Goal: Information Seeking & Learning: Find contact information

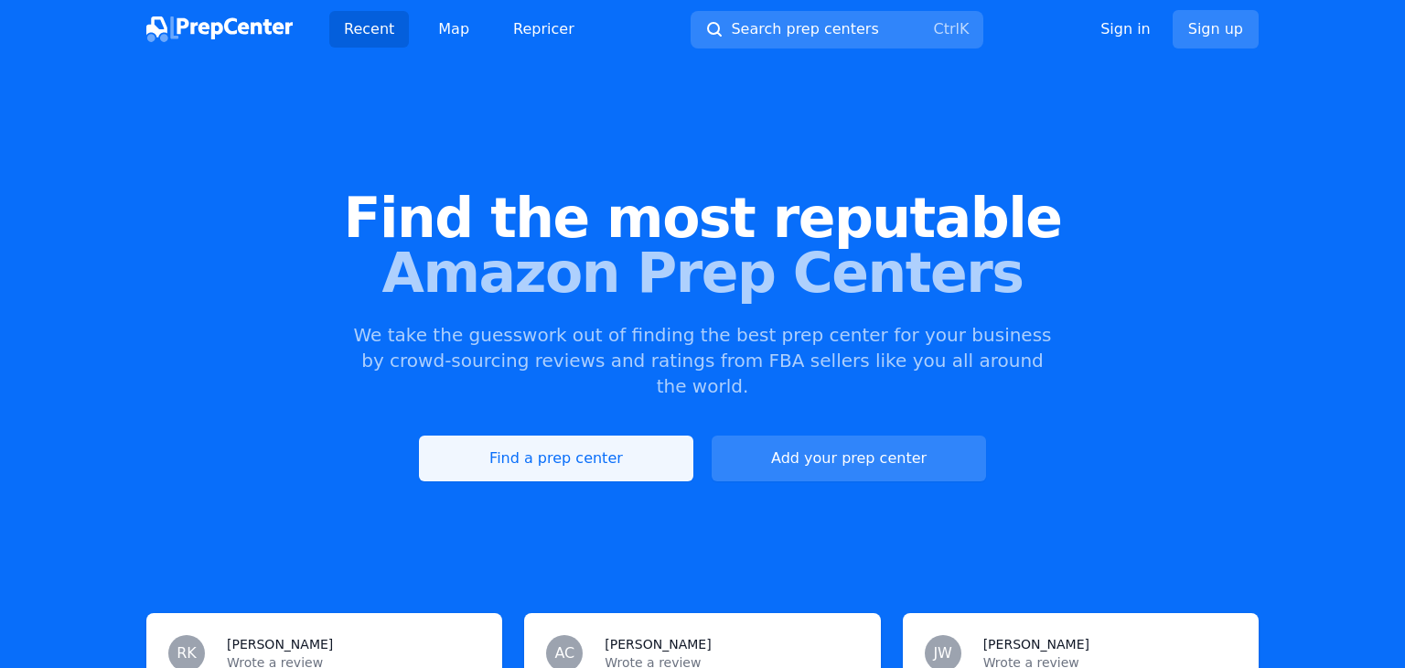
click at [565, 436] on link "Find a prep center" at bounding box center [556, 459] width 275 height 46
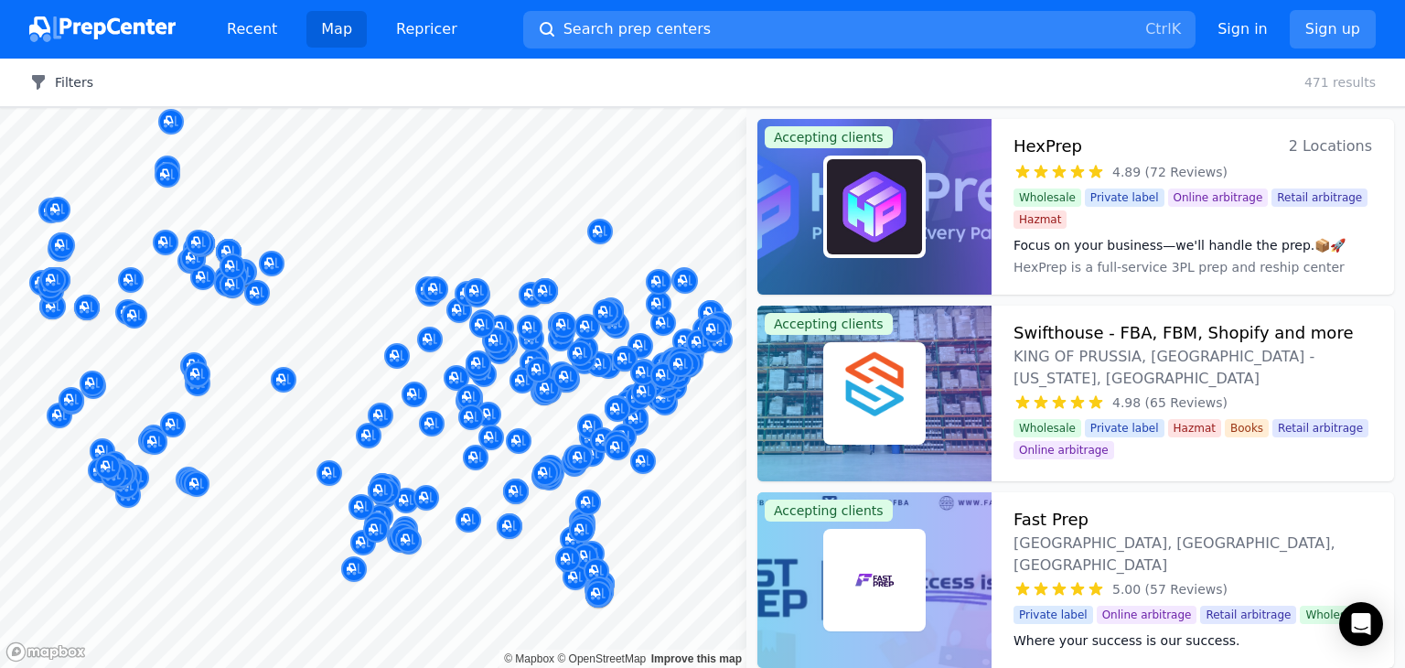
drag, startPoint x: 604, startPoint y: 365, endPoint x: 52, endPoint y: 79, distance: 621.7
click at [518, 376] on div at bounding box center [643, 370] width 351 height 15
click at [52, 79] on button "Filters" at bounding box center [61, 82] width 64 height 18
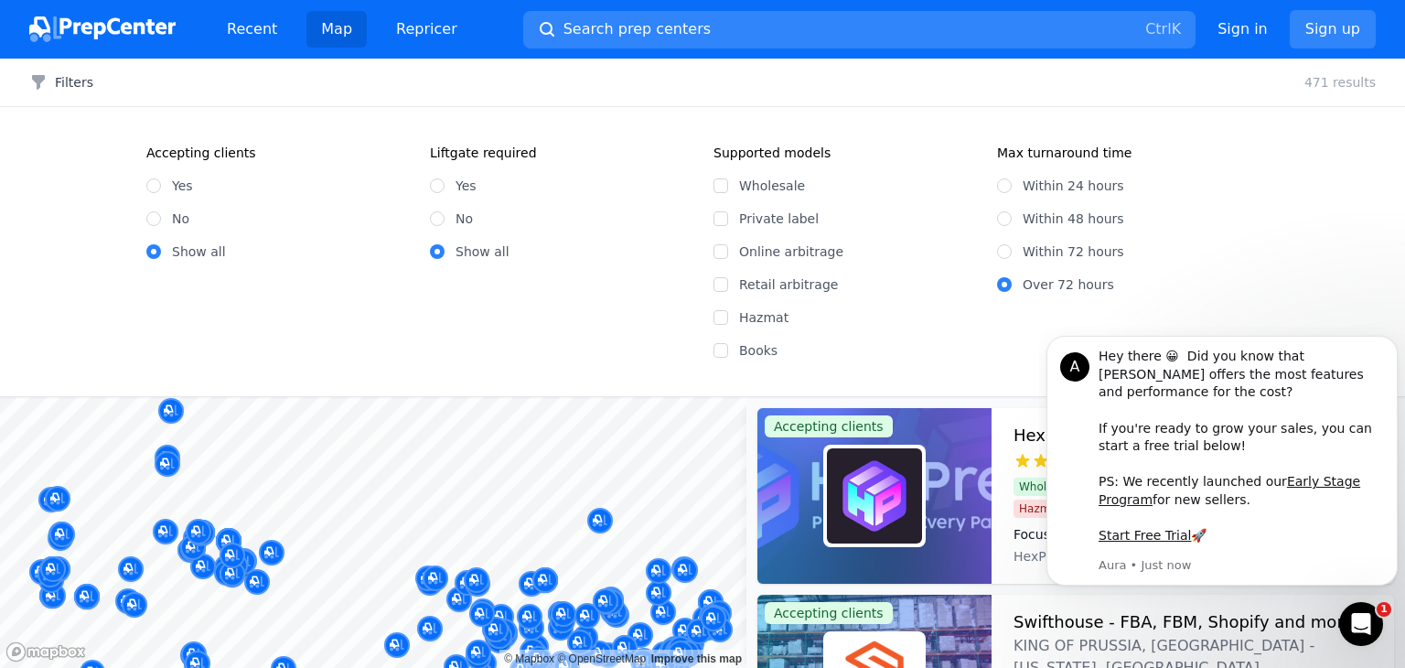
click at [882, 85] on div "Filters Clear all 471 results" at bounding box center [702, 83] width 1405 height 48
click at [1221, 264] on div "Within 24 hours Within 48 hours Within 72 hours Over 72 hours" at bounding box center [1128, 228] width 262 height 132
click at [331, 35] on link "Map" at bounding box center [337, 29] width 60 height 37
click at [77, 84] on button "Filters" at bounding box center [61, 82] width 64 height 18
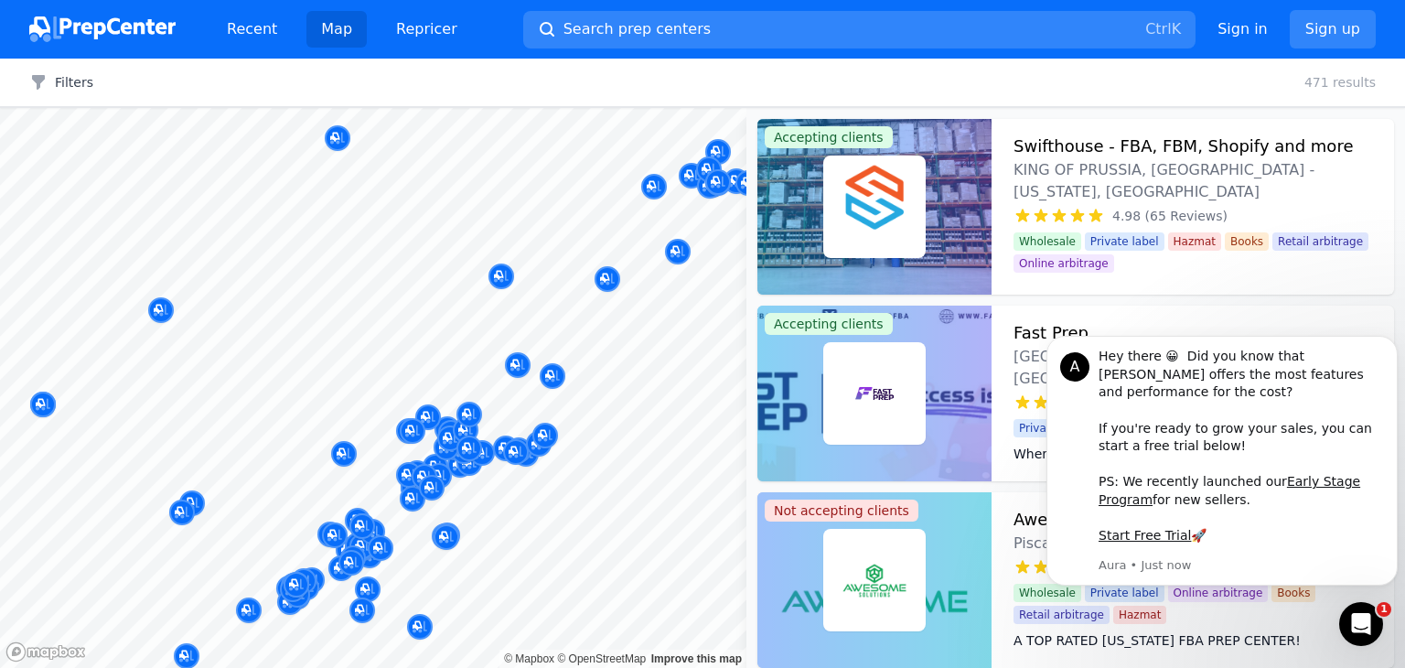
click at [465, 288] on body "Recent Map Repricer Search prep centers Ctrl K Open main menu Sign in Sign up F…" at bounding box center [702, 334] width 1405 height 668
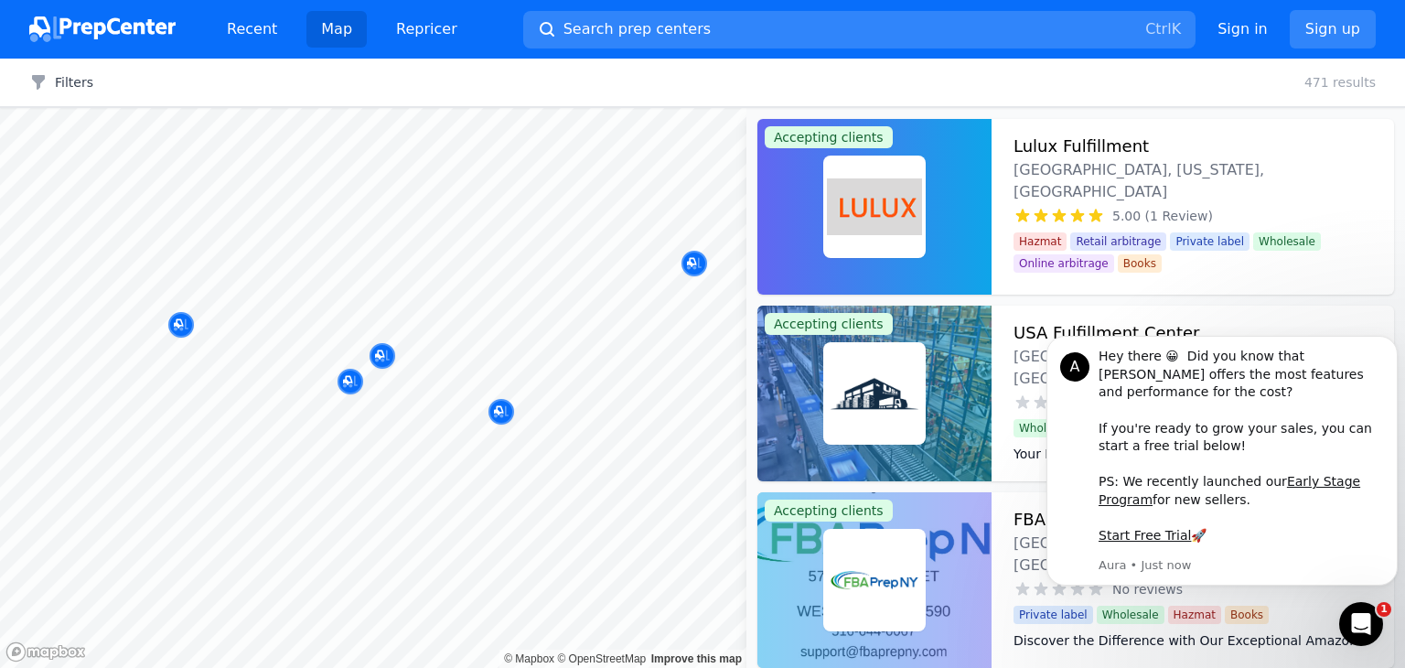
click at [384, 357] on div at bounding box center [350, 360] width 351 height 15
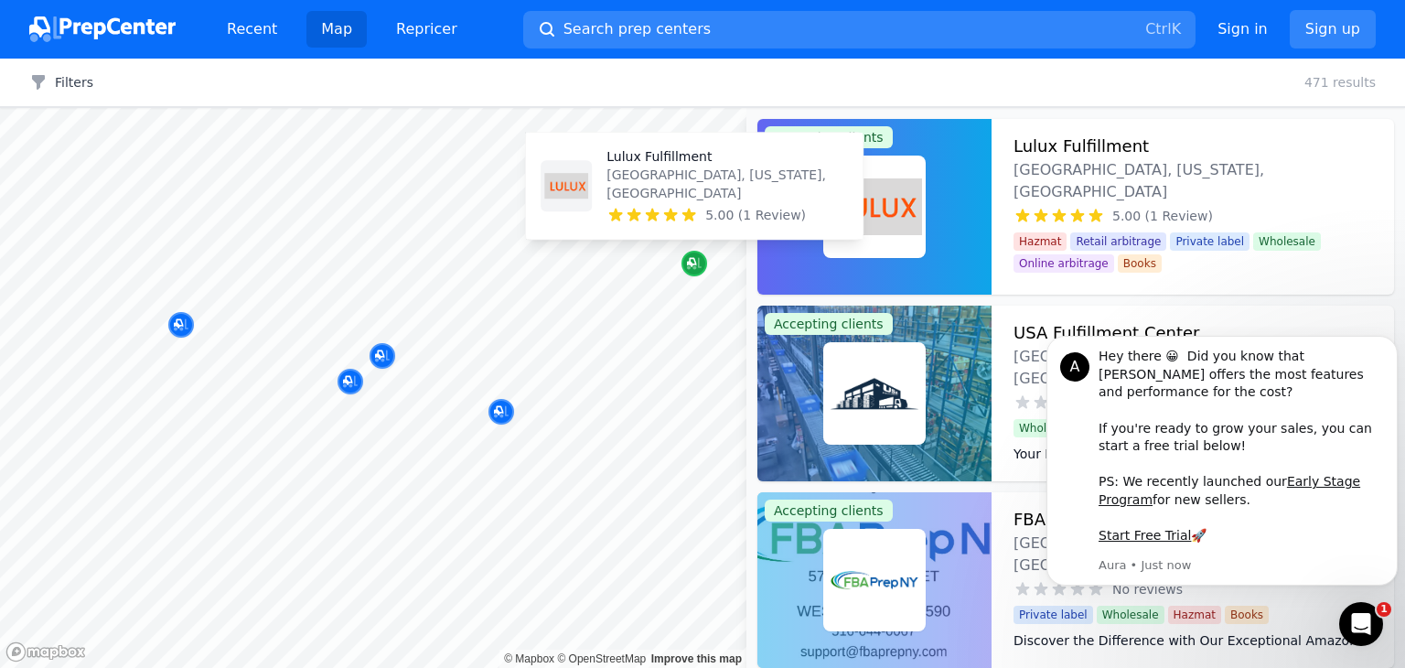
click at [691, 269] on icon "Map marker" at bounding box center [694, 263] width 15 height 18
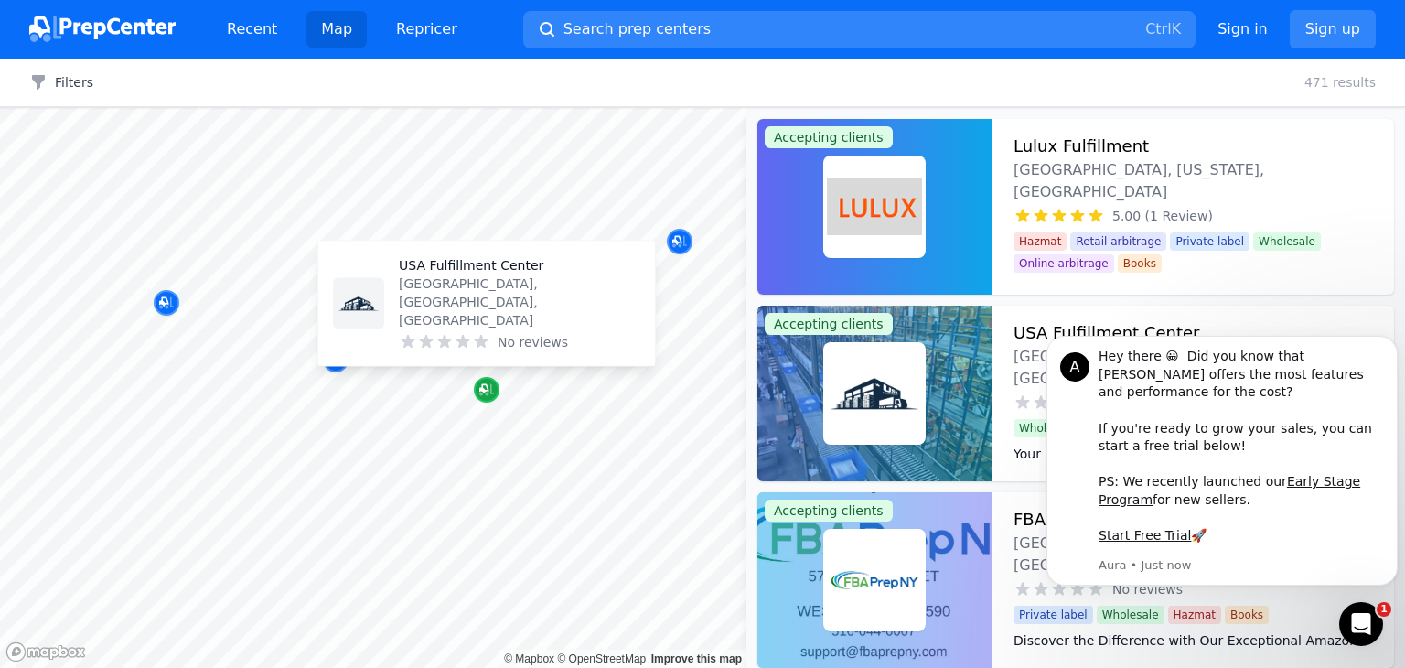
click at [488, 394] on icon "Map marker" at bounding box center [486, 390] width 15 height 18
click at [489, 390] on icon "Map marker" at bounding box center [483, 388] width 9 height 9
click at [475, 328] on div "USA [GEOGRAPHIC_DATA], [GEOGRAPHIC_DATA], [GEOGRAPHIC_DATA] No reviews" at bounding box center [520, 303] width 242 height 95
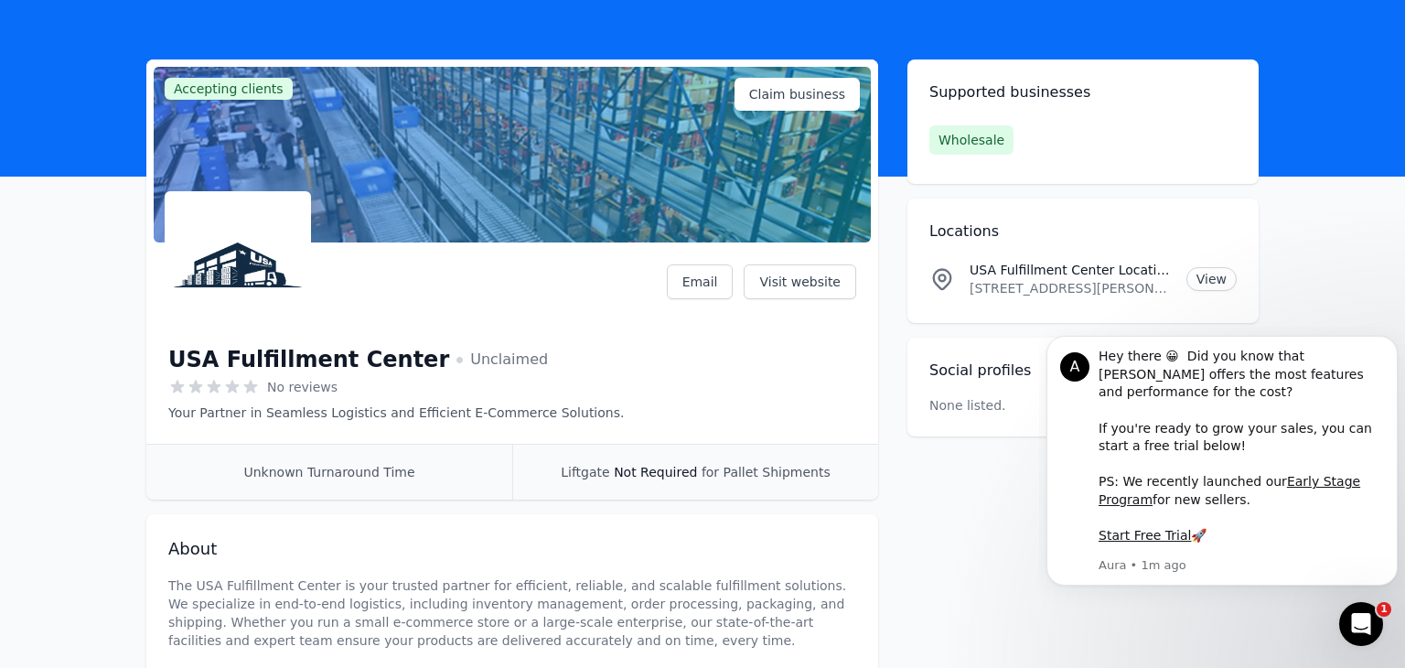
scroll to position [62, 0]
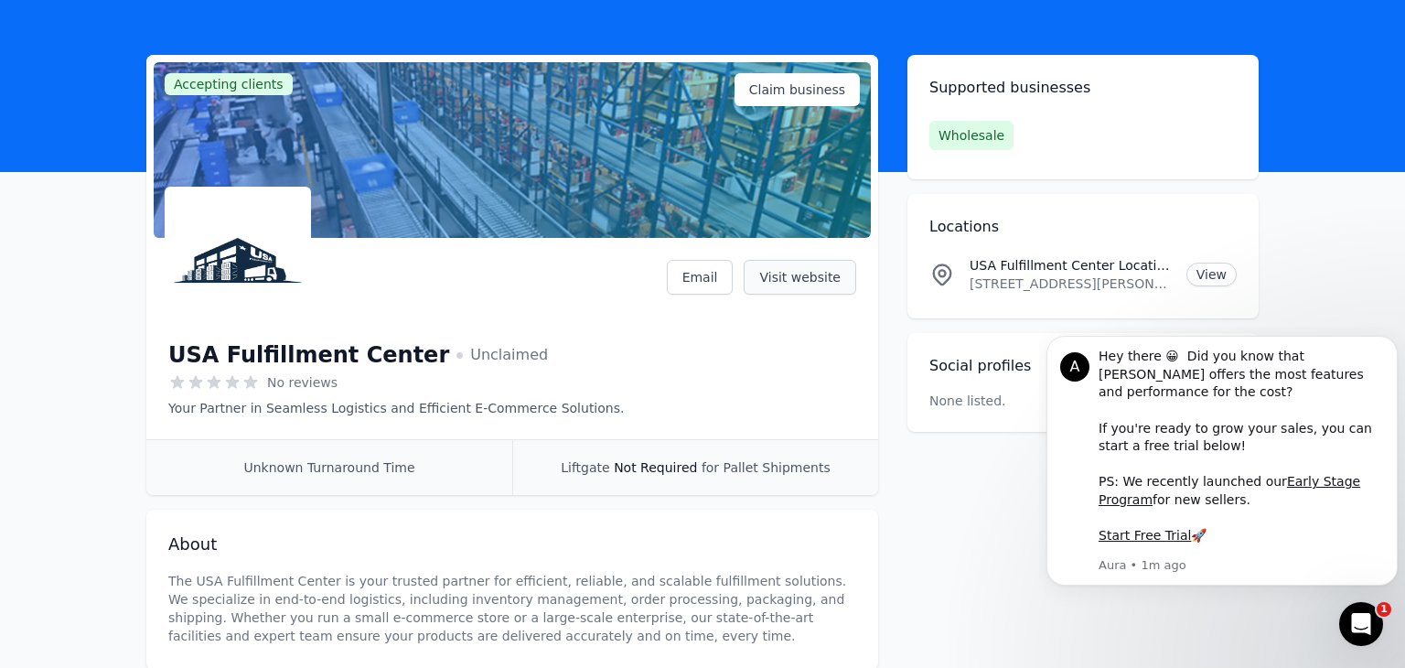
click at [805, 281] on link "Visit website" at bounding box center [800, 277] width 113 height 35
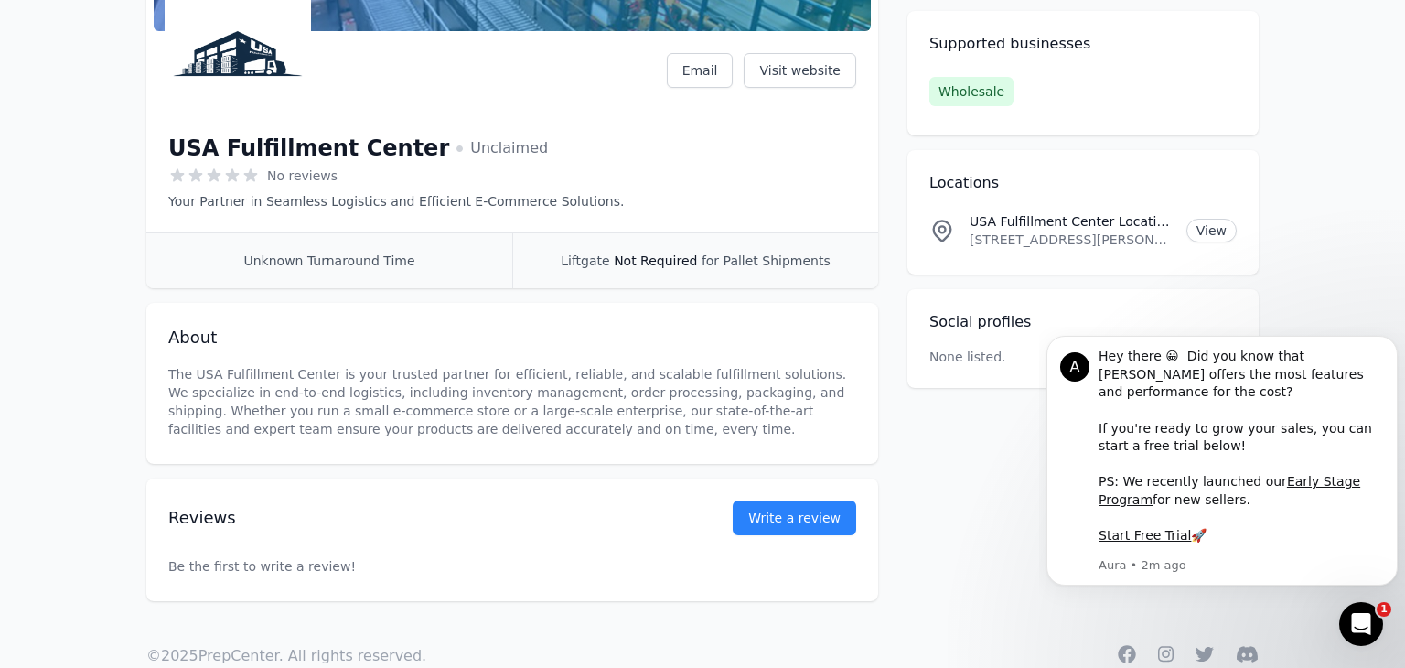
scroll to position [311, 0]
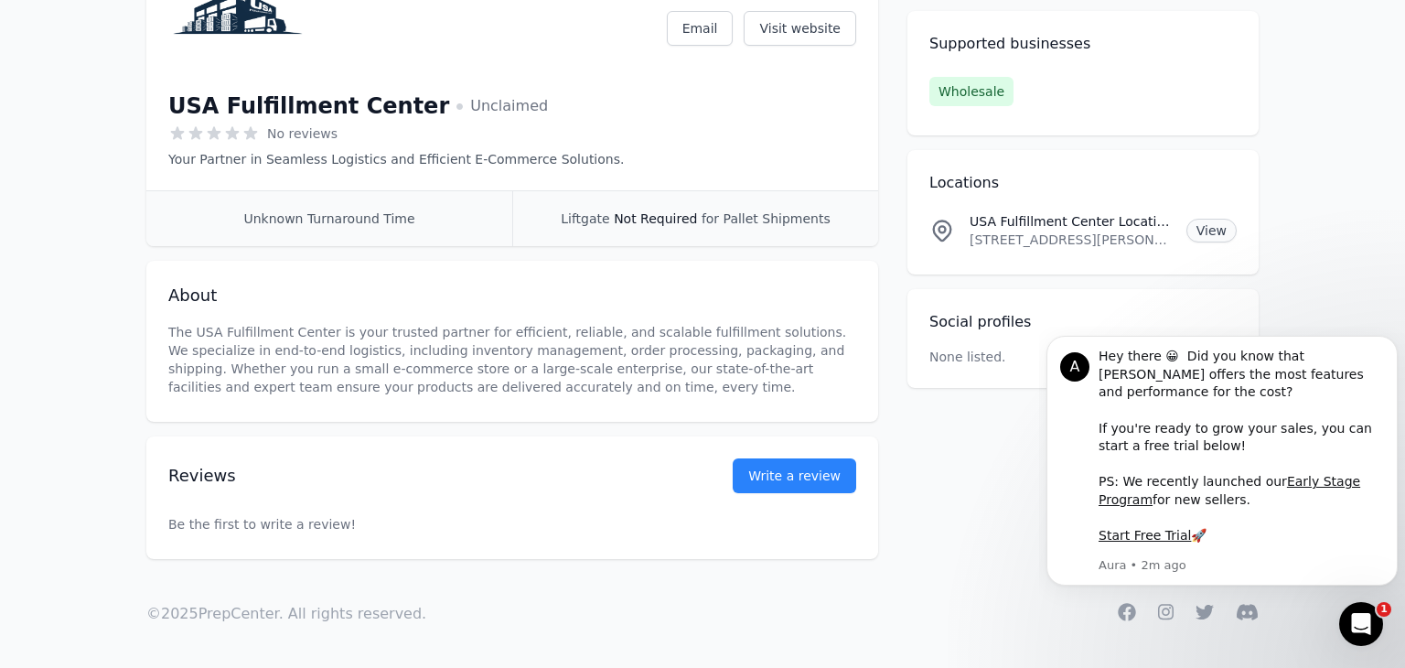
click at [1204, 233] on link "View" at bounding box center [1212, 231] width 50 height 24
click at [822, 29] on link "Visit website" at bounding box center [800, 28] width 113 height 35
